Goal: Task Accomplishment & Management: Manage account settings

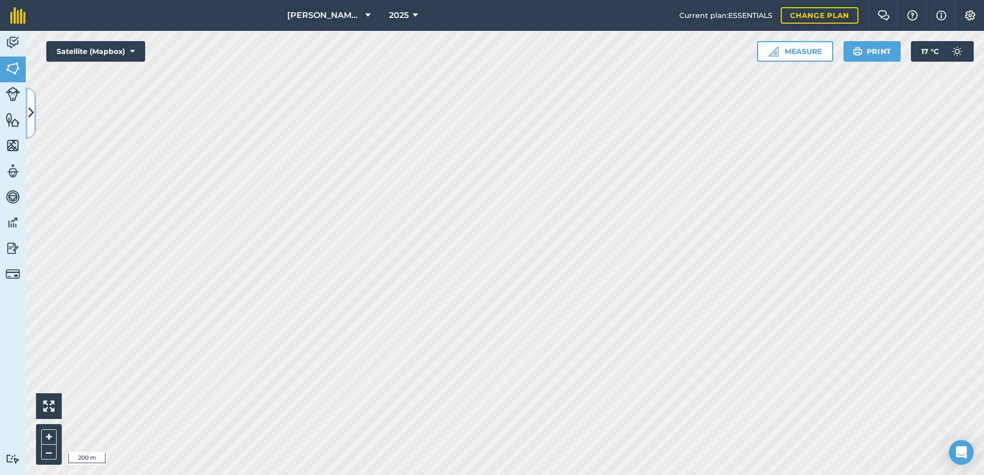
click at [34, 119] on button at bounding box center [31, 112] width 10 height 51
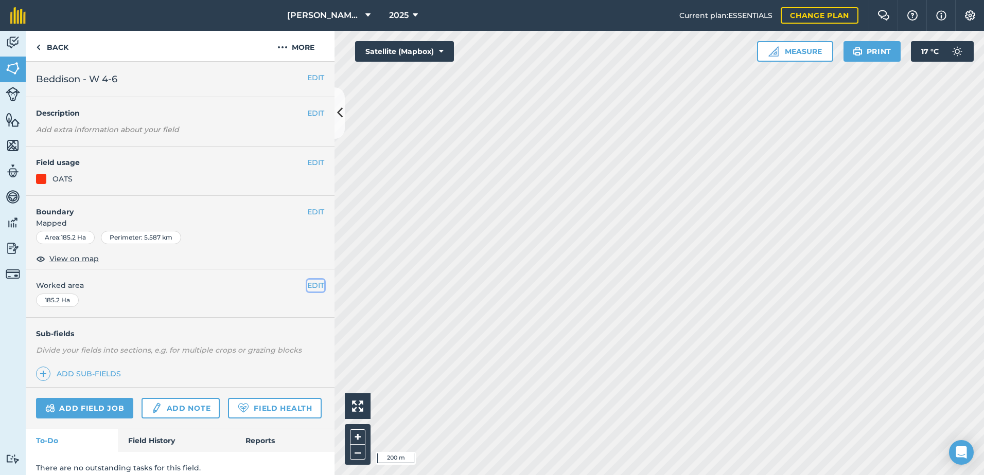
click at [311, 284] on button "EDIT" at bounding box center [315, 285] width 17 height 11
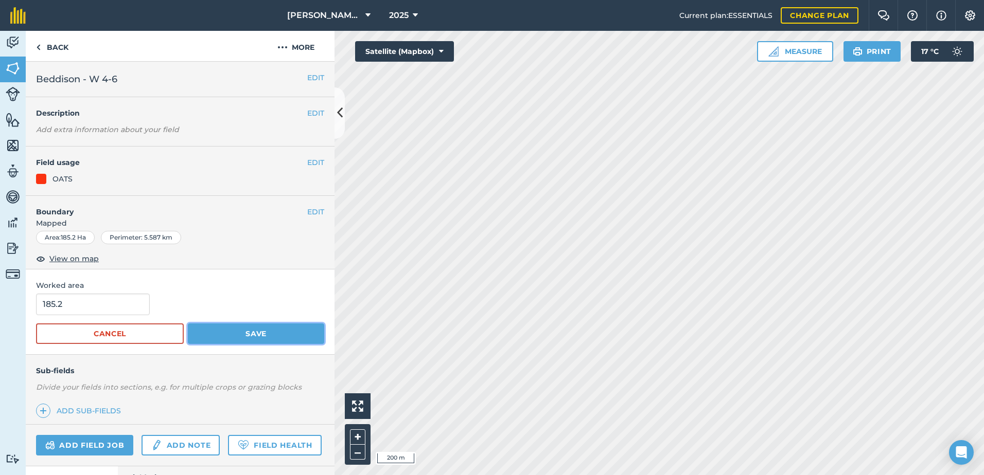
click at [235, 331] on button "Save" at bounding box center [256, 334] width 136 height 21
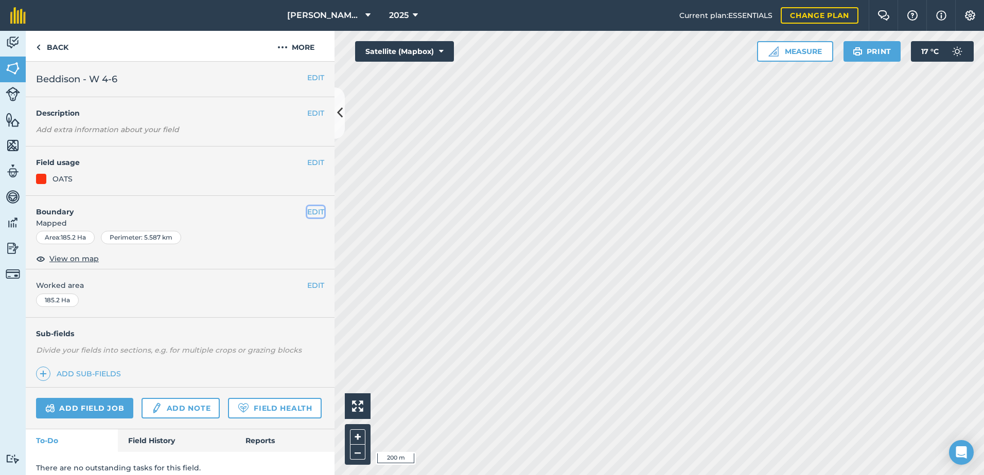
click at [307, 213] on button "EDIT" at bounding box center [315, 211] width 17 height 11
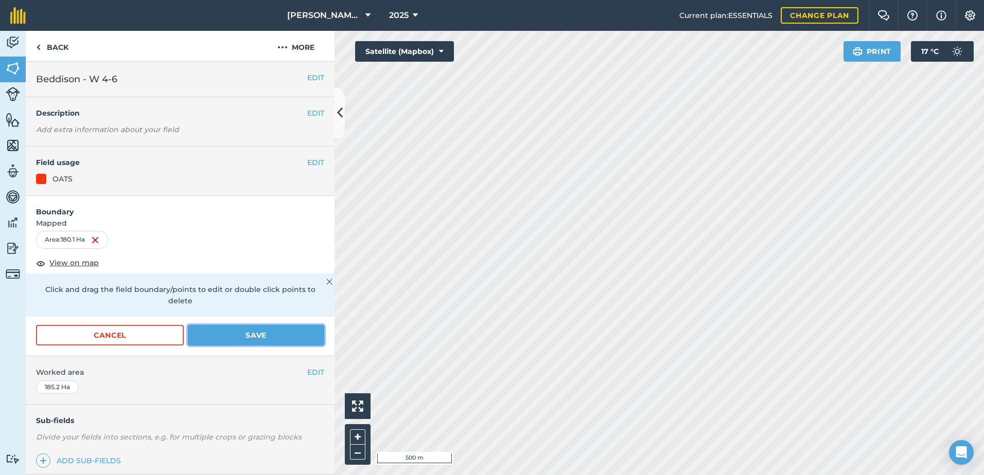
click at [279, 335] on button "Save" at bounding box center [256, 335] width 136 height 21
